Goal: Information Seeking & Learning: Learn about a topic

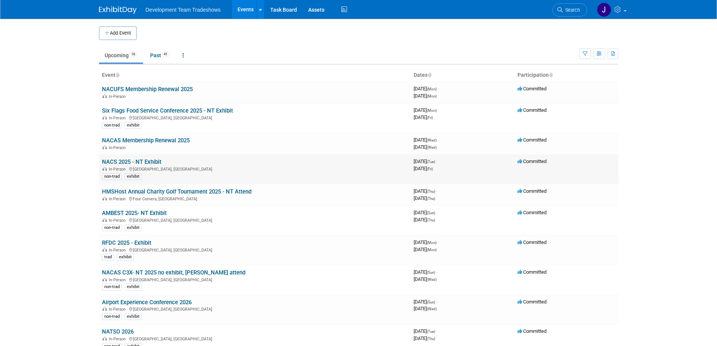
click at [153, 161] on link "NACS 2025 - NT Exhibit" at bounding box center [131, 161] width 59 height 7
click at [140, 191] on link "HMSHost Annual Charity Golf Tournament 2025 - NT Attend" at bounding box center [176, 191] width 149 height 7
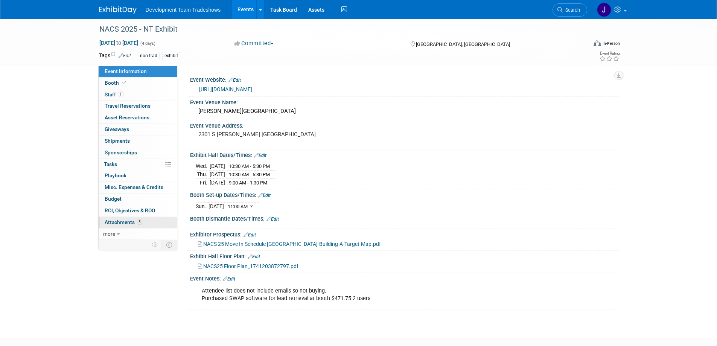
click at [125, 220] on span "Attachments 5" at bounding box center [124, 222] width 38 height 6
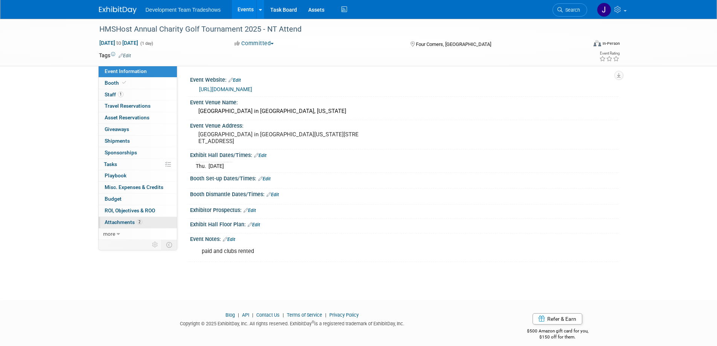
click at [119, 221] on span "Attachments 2" at bounding box center [124, 222] width 38 height 6
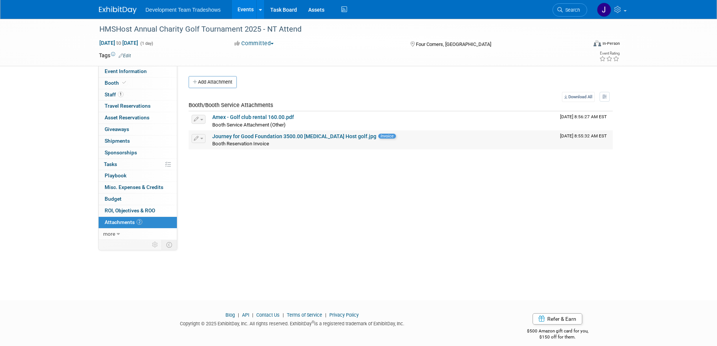
click at [299, 137] on link "Journey for Good Foundation 3500.00 HMS Host golf.jpg" at bounding box center [294, 136] width 164 height 6
click at [123, 9] on img at bounding box center [118, 10] width 38 height 8
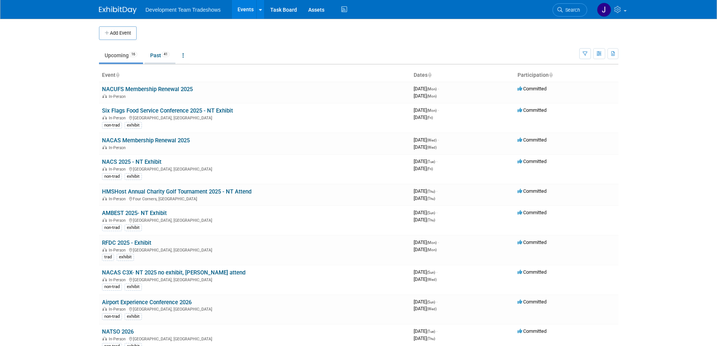
click at [158, 52] on link "Past 41" at bounding box center [159, 55] width 31 height 14
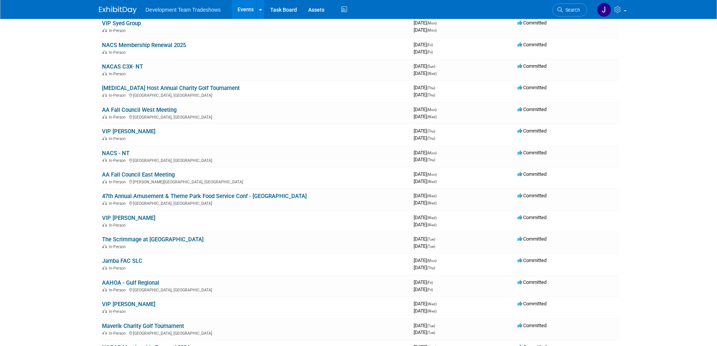
scroll to position [376, 0]
click at [105, 9] on img at bounding box center [118, 10] width 38 height 8
